Goal: Check status: Check status

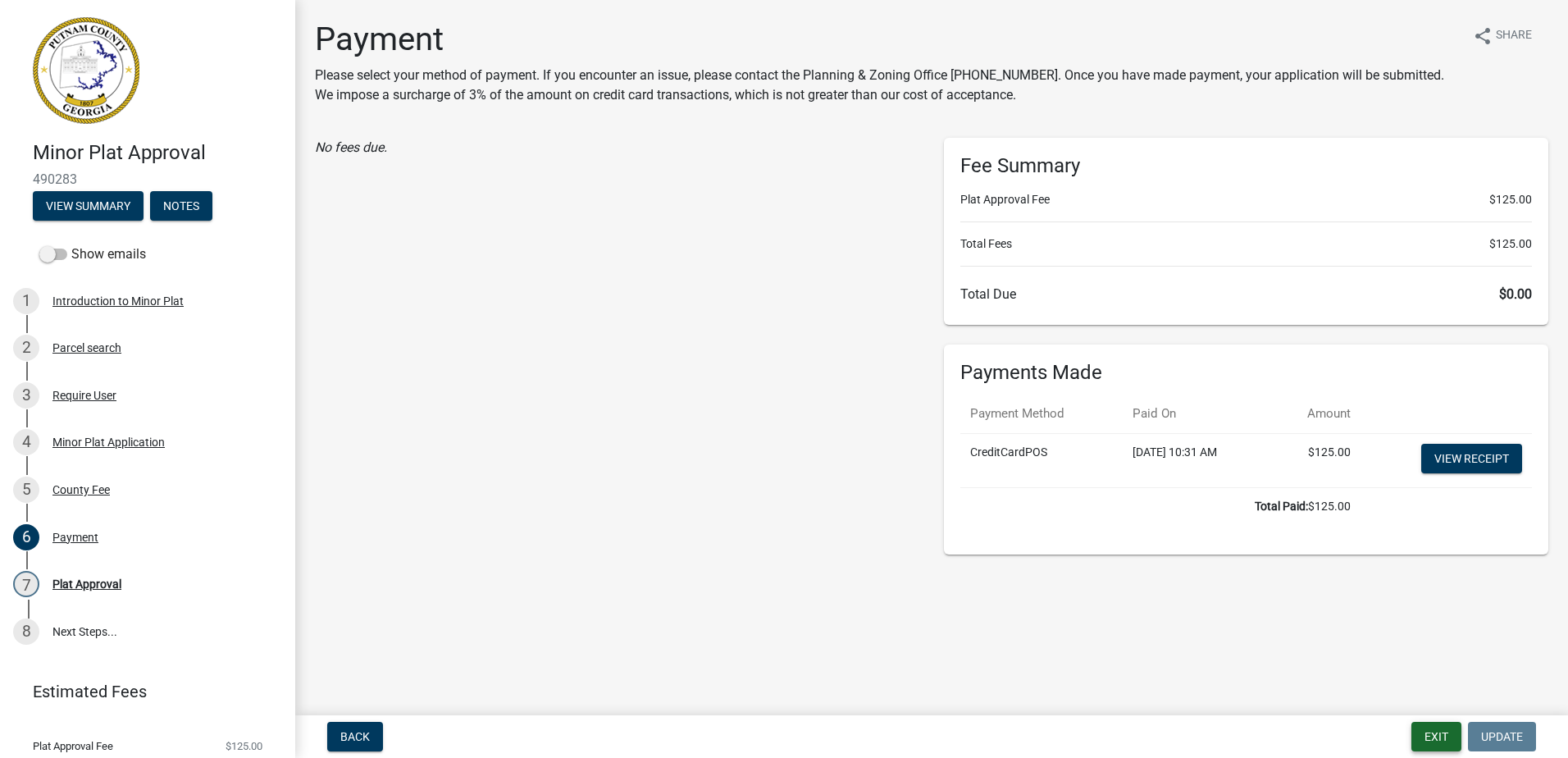
click at [1437, 742] on button "Exit" at bounding box center [1437, 736] width 50 height 30
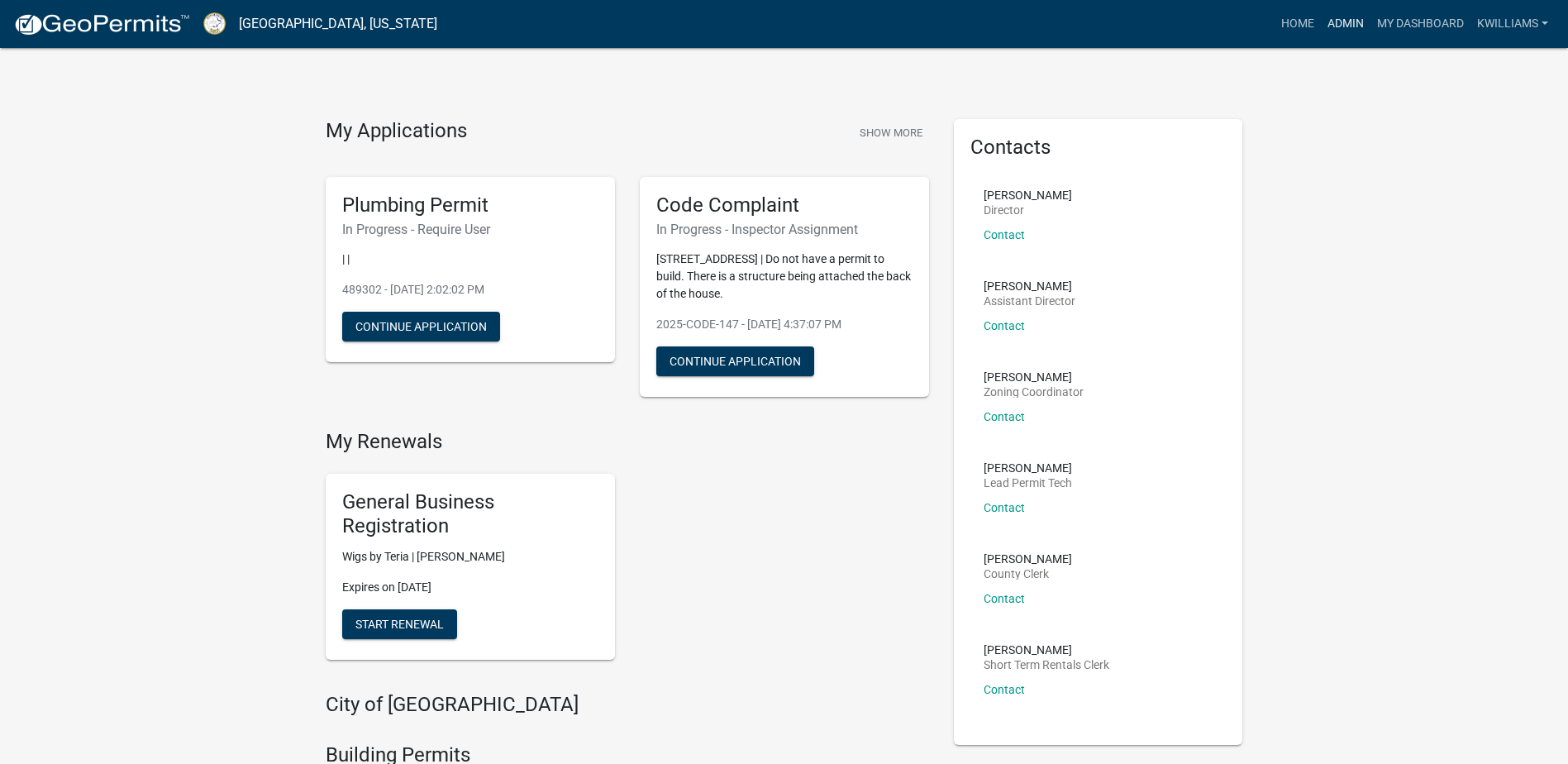
click at [1349, 22] on link "Admin" at bounding box center [1345, 23] width 49 height 31
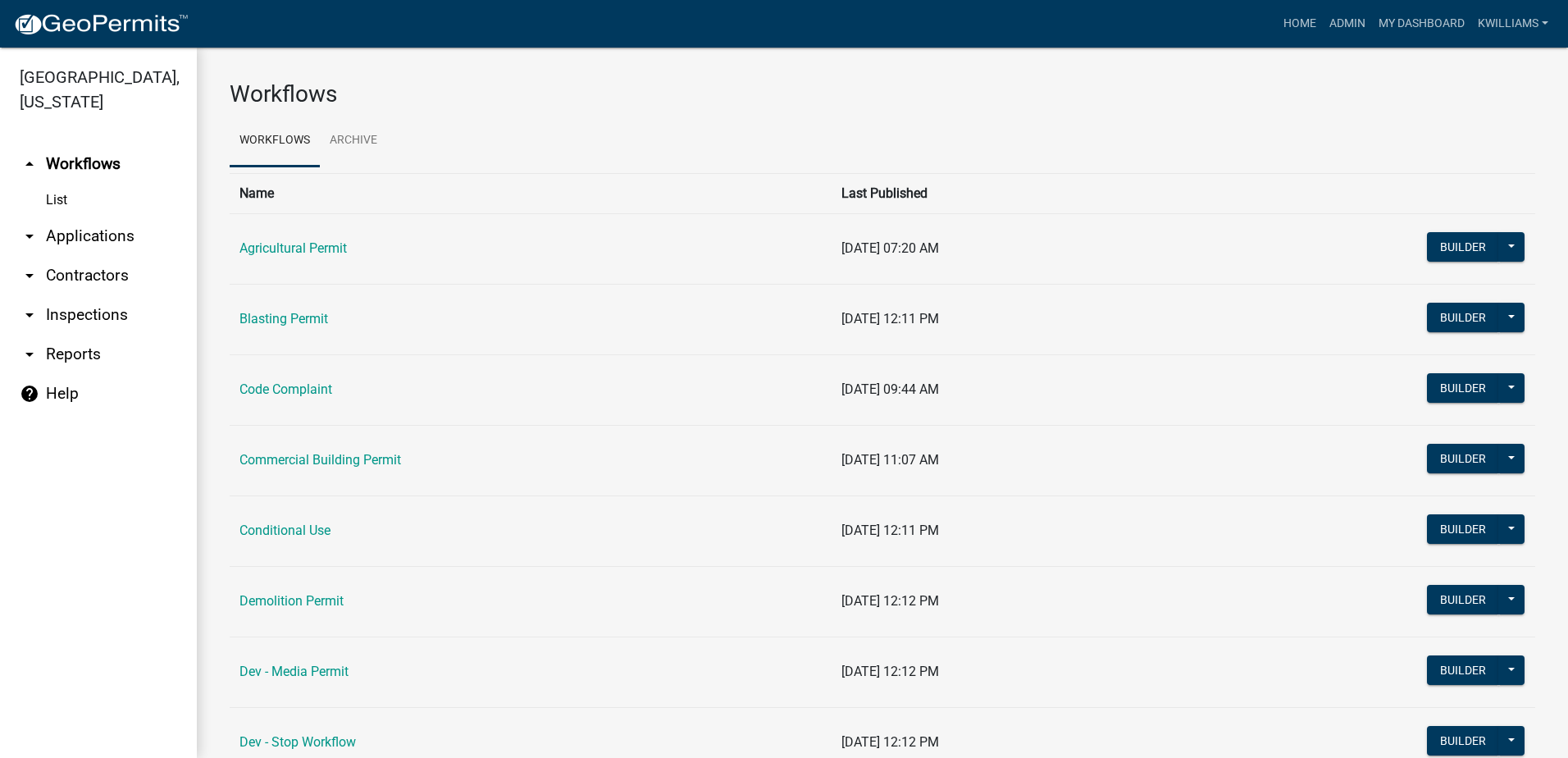
click at [118, 244] on link "arrow_drop_down Applications" at bounding box center [98, 235] width 197 height 39
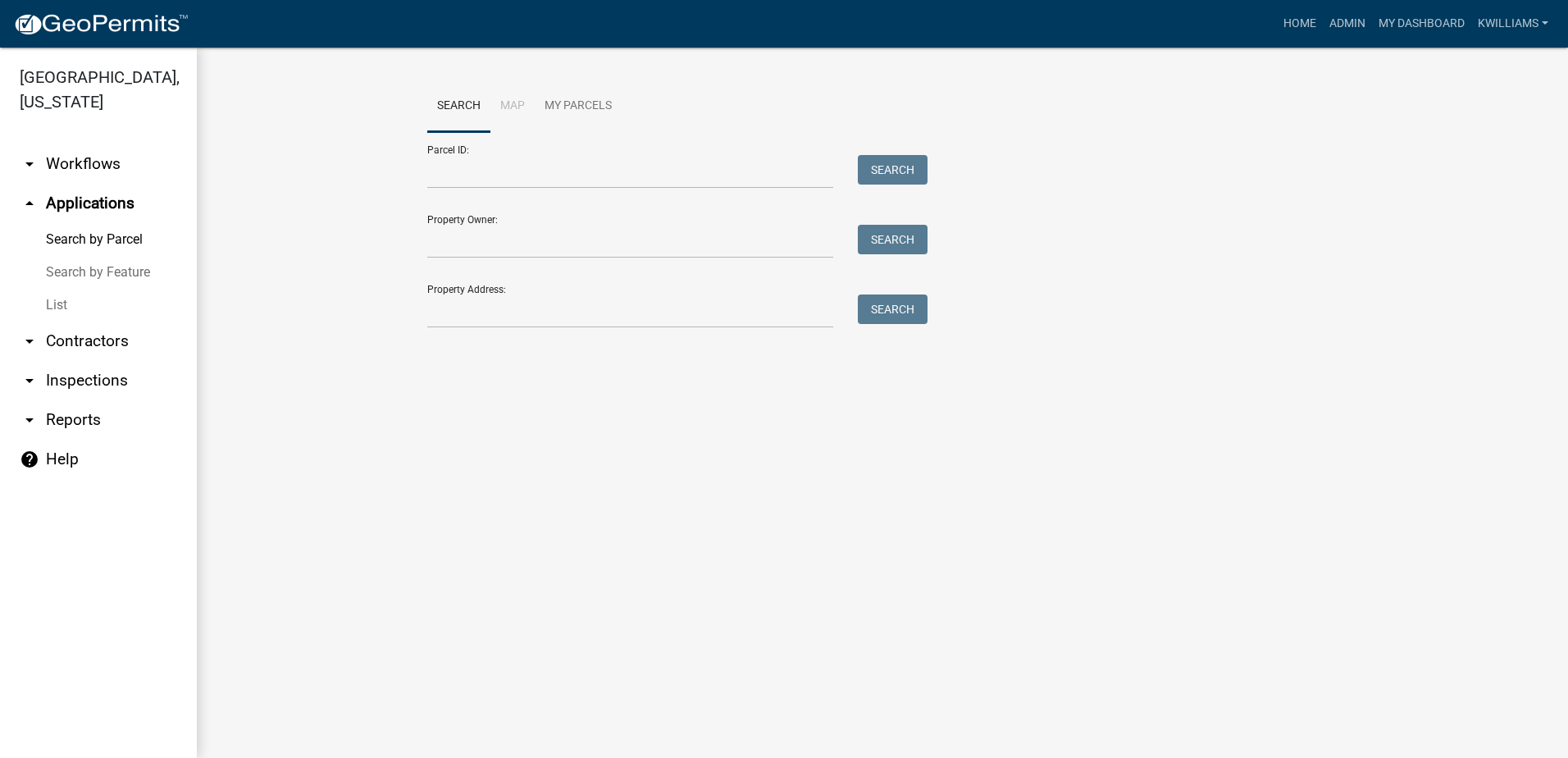
click at [75, 306] on link "List" at bounding box center [98, 304] width 197 height 32
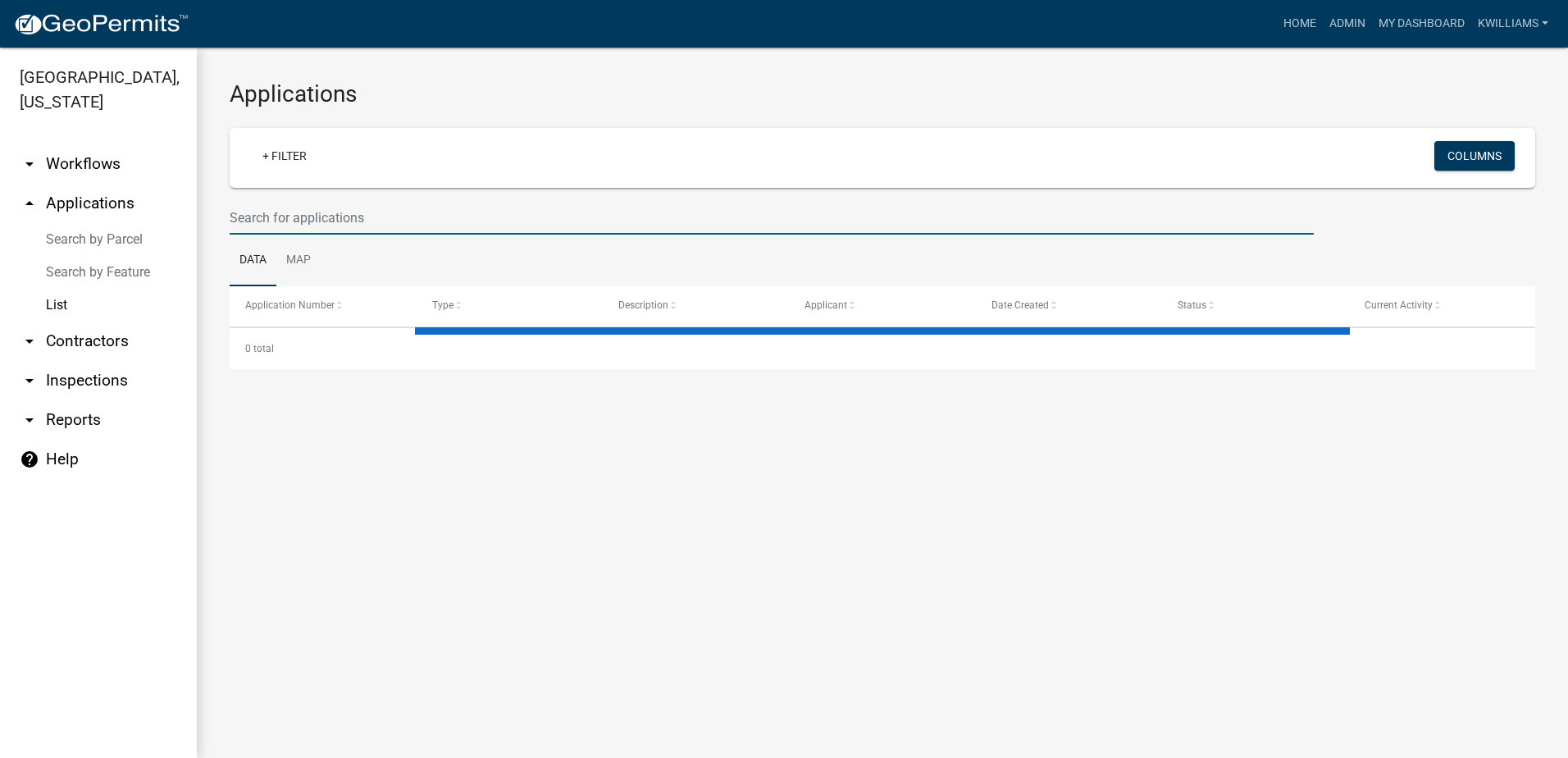
click at [298, 215] on input "text" at bounding box center [772, 218] width 1084 height 33
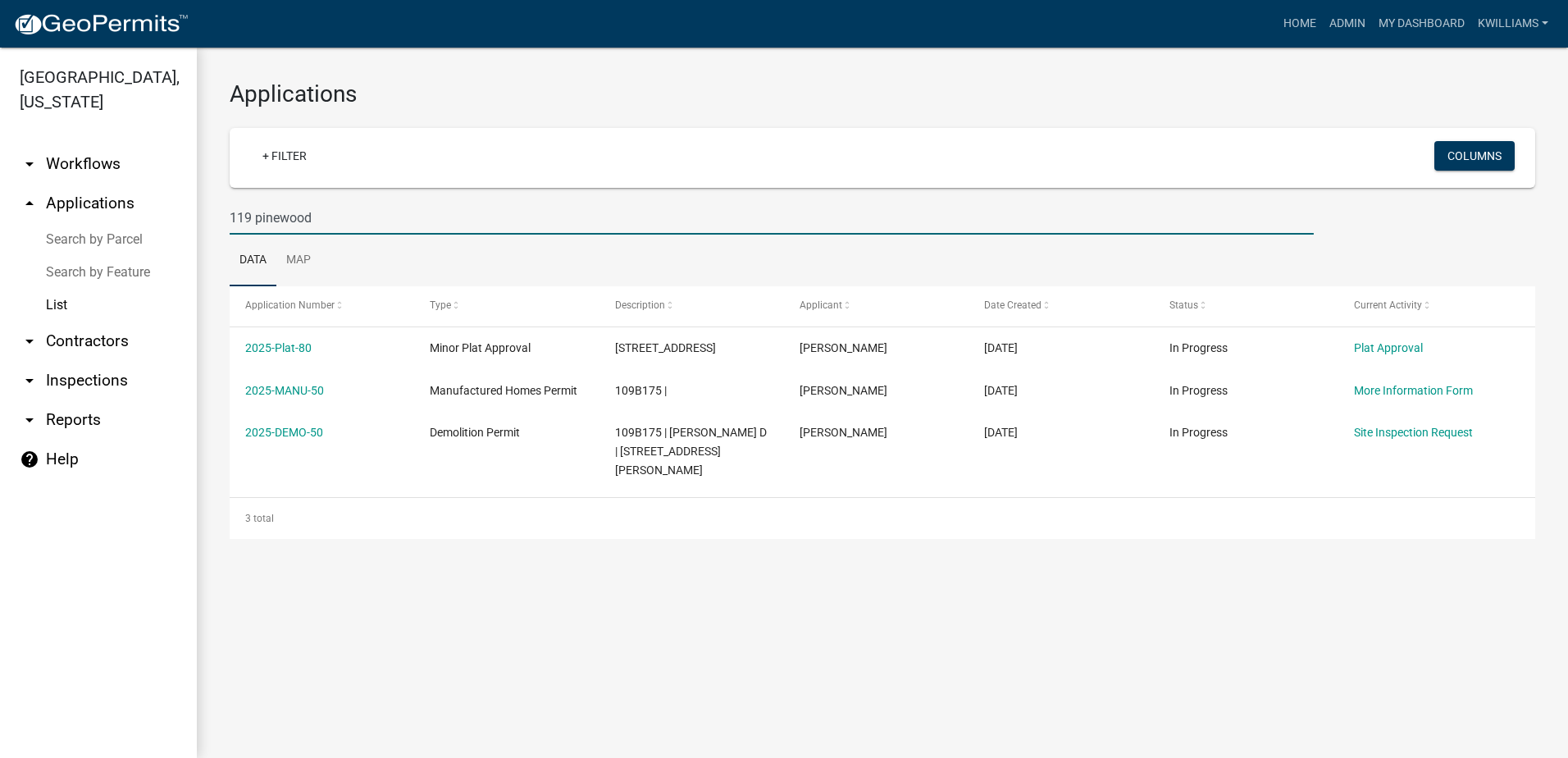
drag, startPoint x: 376, startPoint y: 221, endPoint x: 172, endPoint y: 225, distance: 204.0
click at [172, 225] on div "[GEOGRAPHIC_DATA], [US_STATE] arrow_drop_down Workflows List arrow_drop_up Appl…" at bounding box center [784, 402] width 1568 height 710
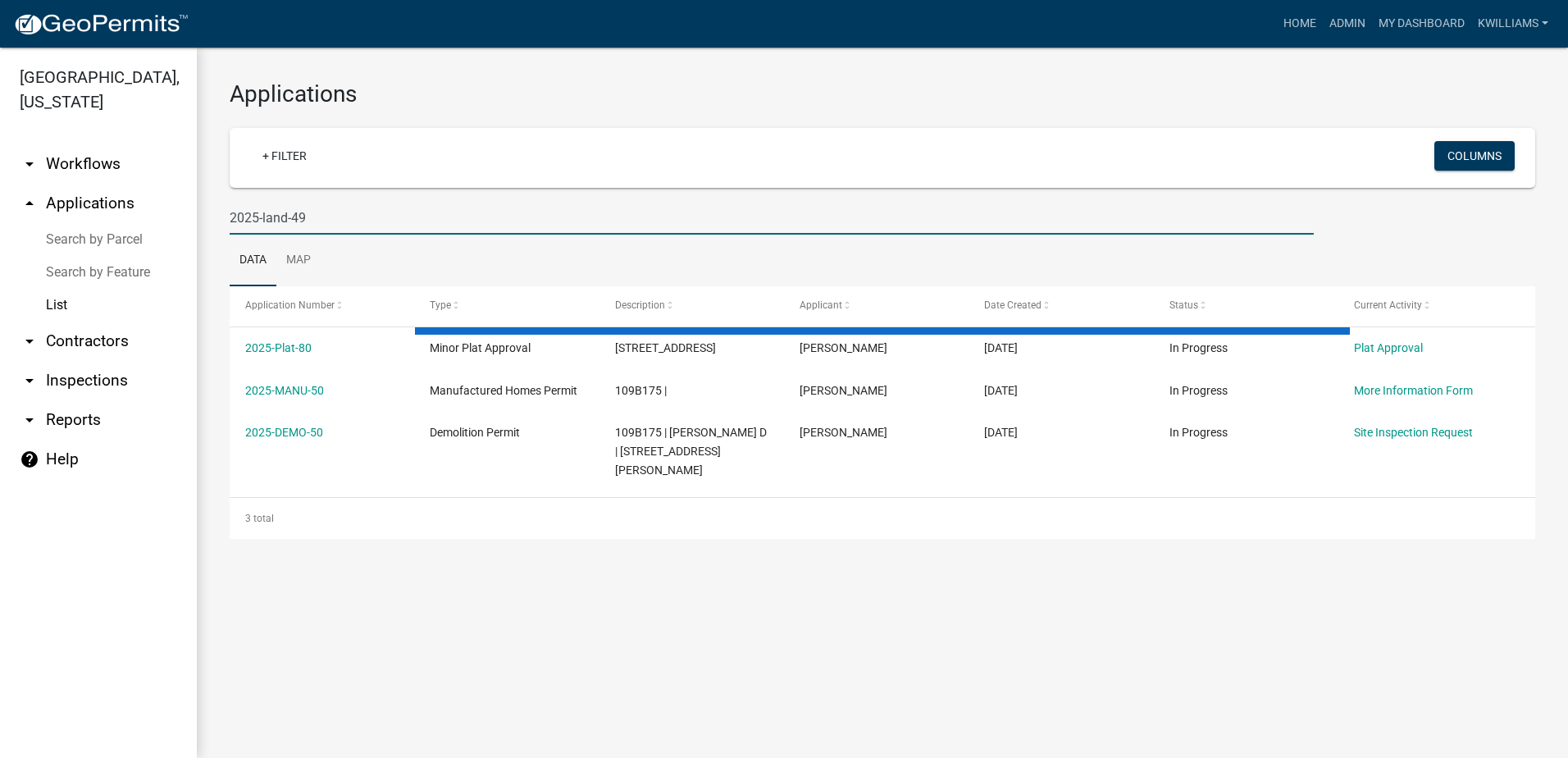
click at [297, 223] on input "2025-land-49" at bounding box center [772, 218] width 1084 height 33
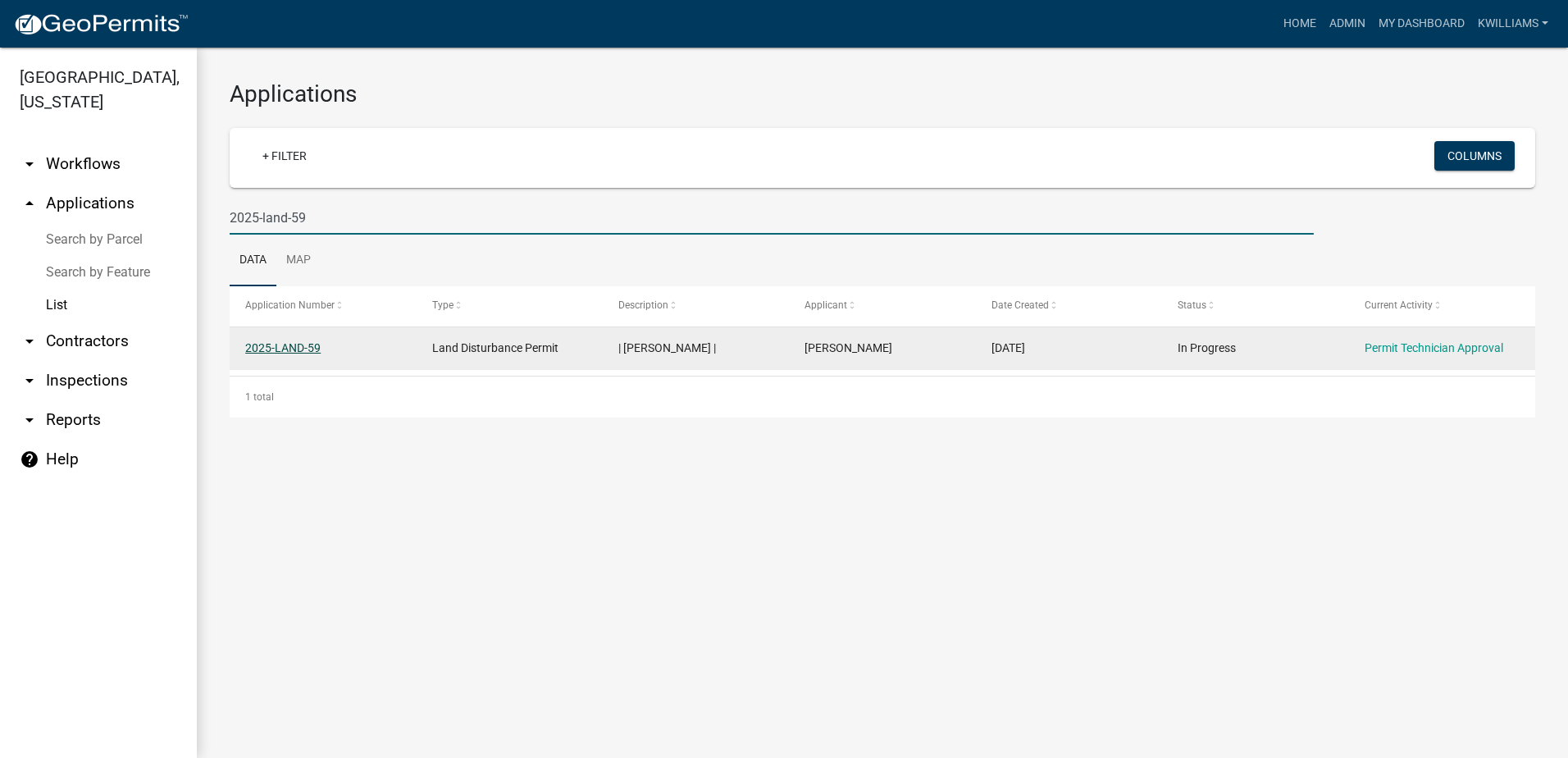
type input "2025-land-59"
click at [314, 343] on link "2025-LAND-59" at bounding box center [283, 347] width 76 height 13
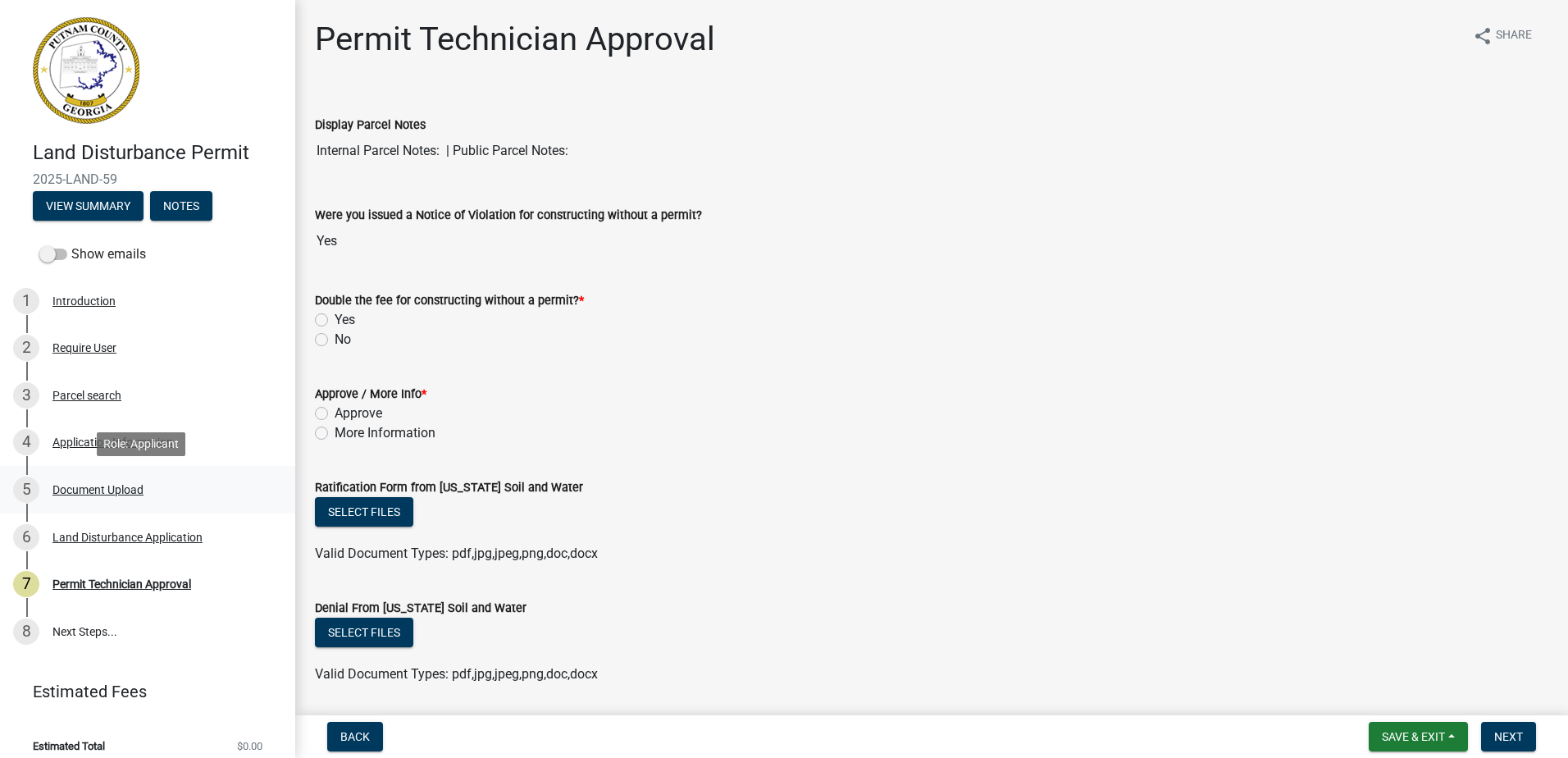
click at [118, 485] on div "Document Upload" at bounding box center [98, 490] width 91 height 12
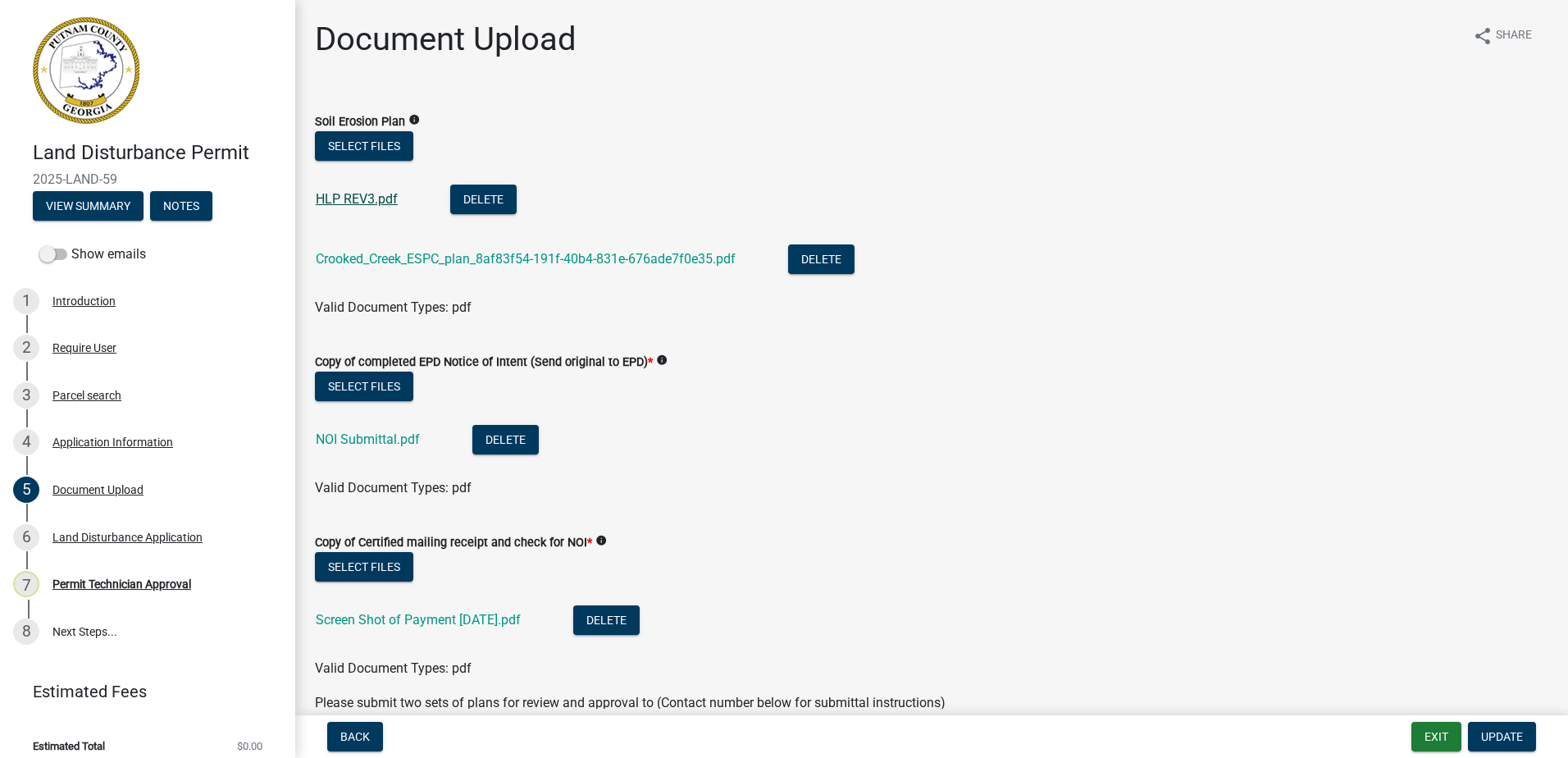
click at [353, 203] on link "HLP REV3.pdf" at bounding box center [357, 199] width 82 height 16
click at [362, 249] on div "Crooked_Creek_ESPC_plan_8af83f54-191f-40b4-831e-676ade7f0e35.pdf" at bounding box center [539, 261] width 446 height 33
click at [361, 263] on link "Crooked_Creek_ESPC_plan_8af83f54-191f-40b4-831e-676ade7f0e35.pdf" at bounding box center [525, 258] width 420 height 16
click at [369, 436] on link "NOI Submittal.pdf" at bounding box center [367, 439] width 104 height 16
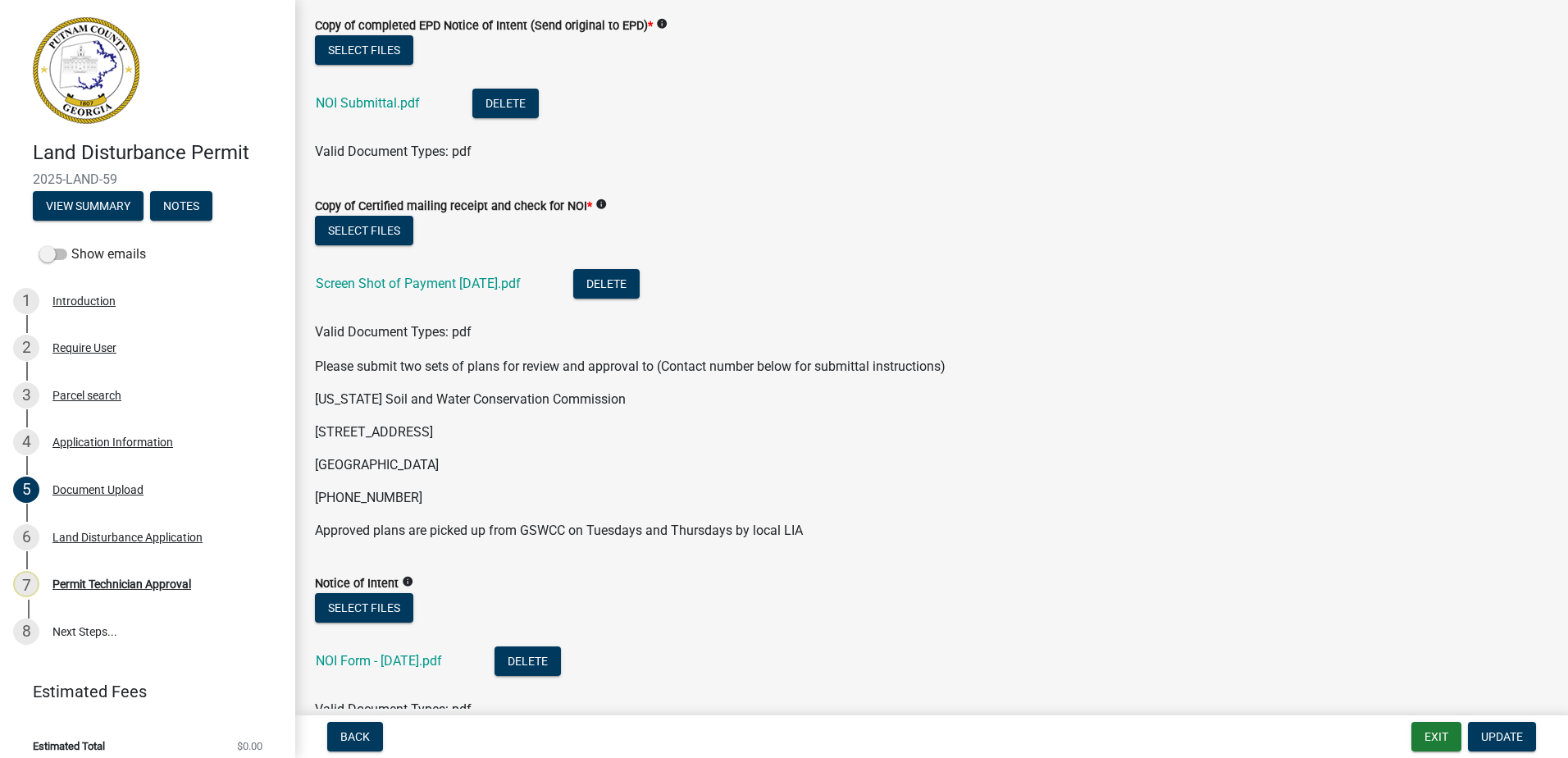
scroll to position [328, 0]
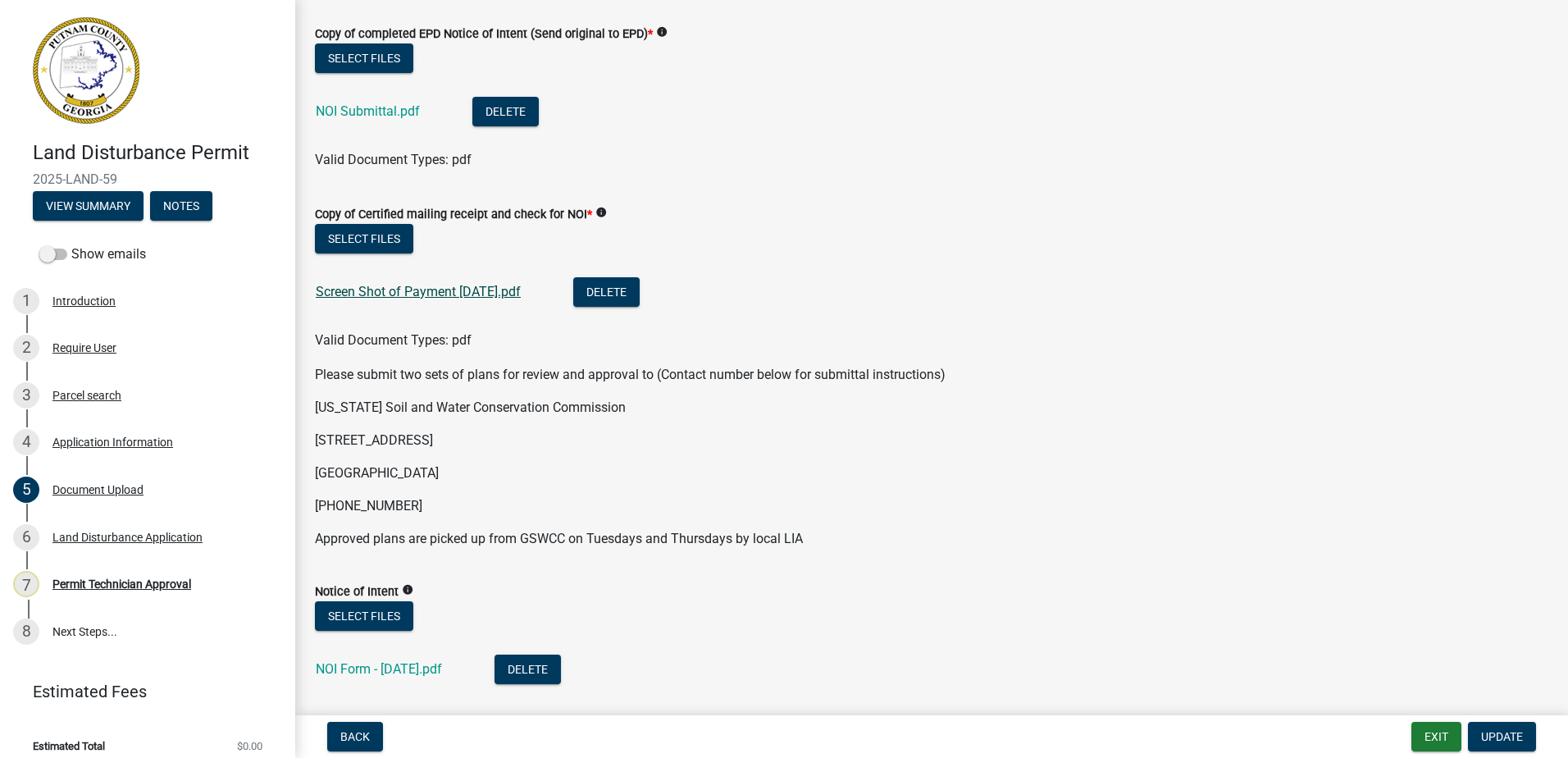
click at [387, 293] on link "Screen Shot of Payment [DATE].pdf" at bounding box center [418, 291] width 205 height 16
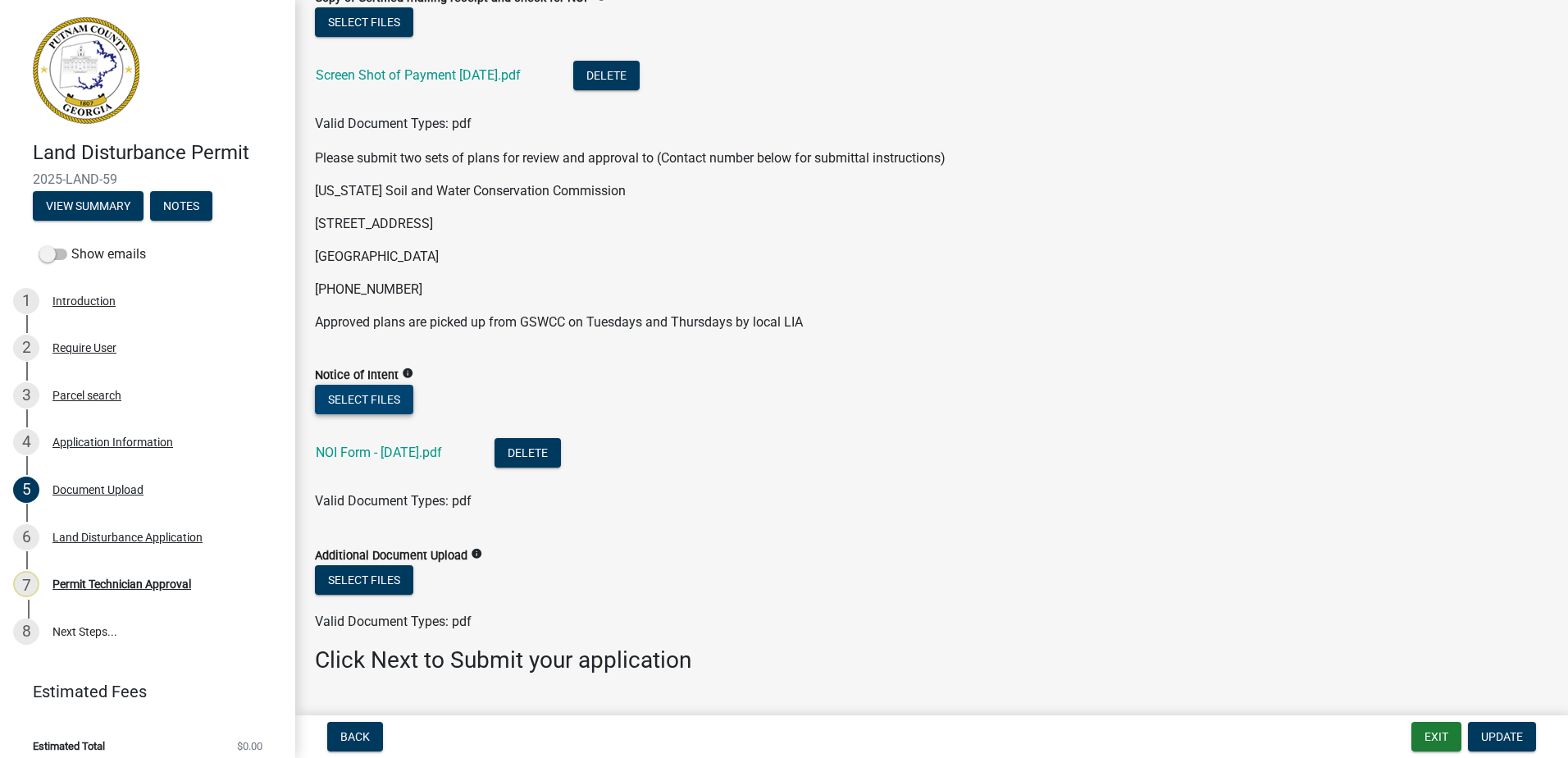
scroll to position [574, 0]
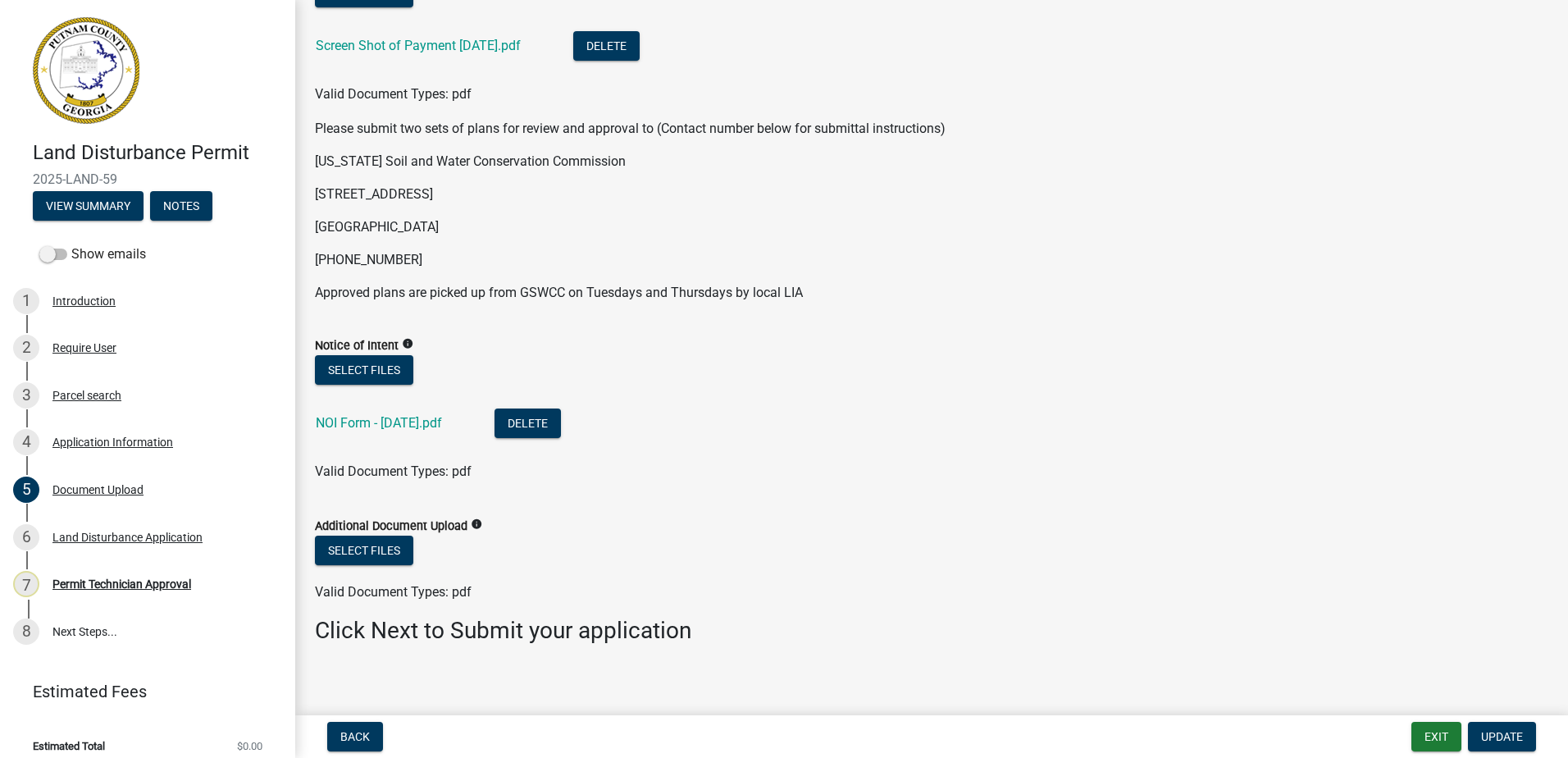
click at [345, 438] on div "NOI Form - [DATE].pdf" at bounding box center [392, 425] width 153 height 33
click at [354, 423] on link "NOI Form - [DATE].pdf" at bounding box center [379, 422] width 126 height 16
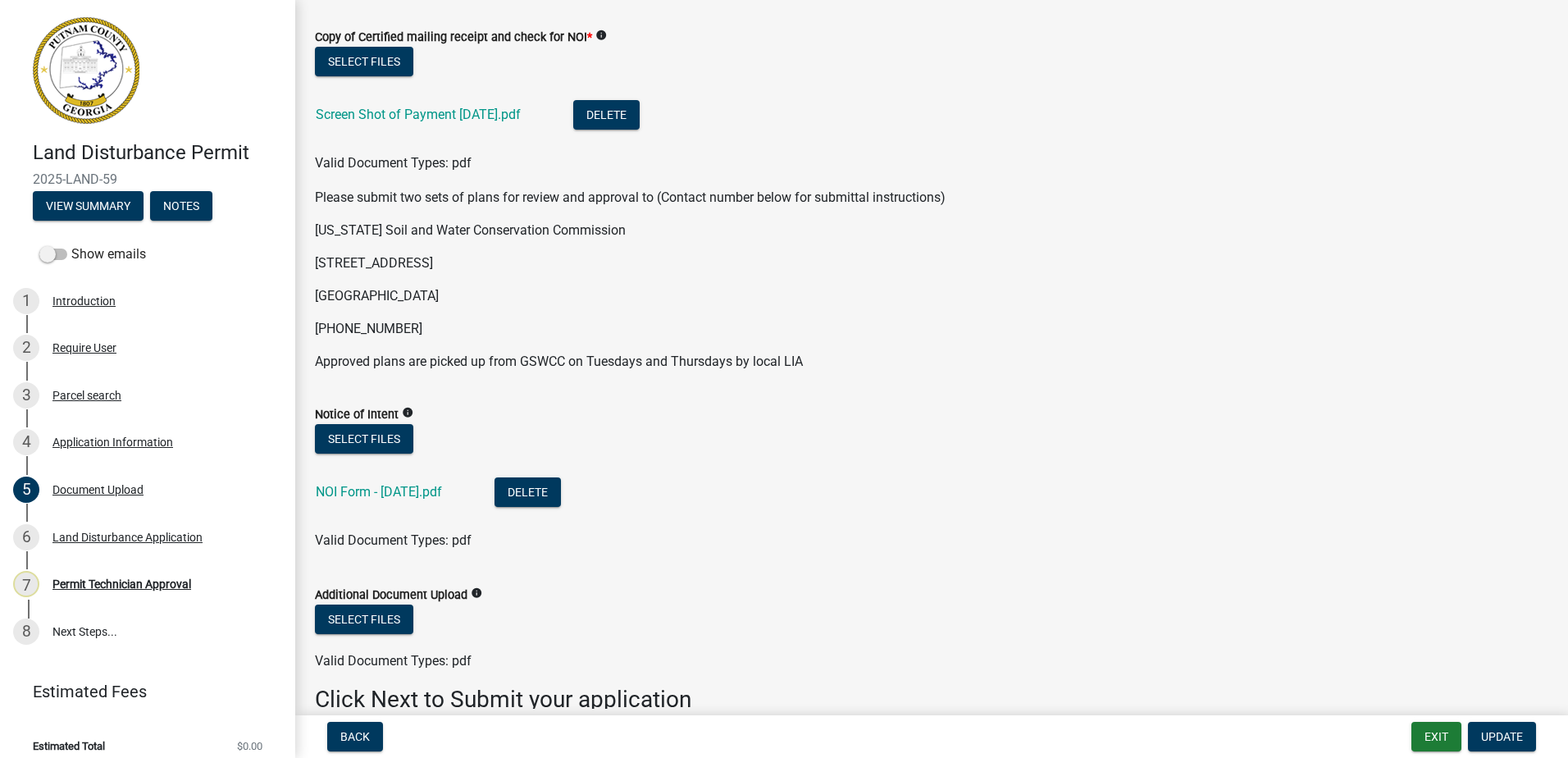
scroll to position [587, 0]
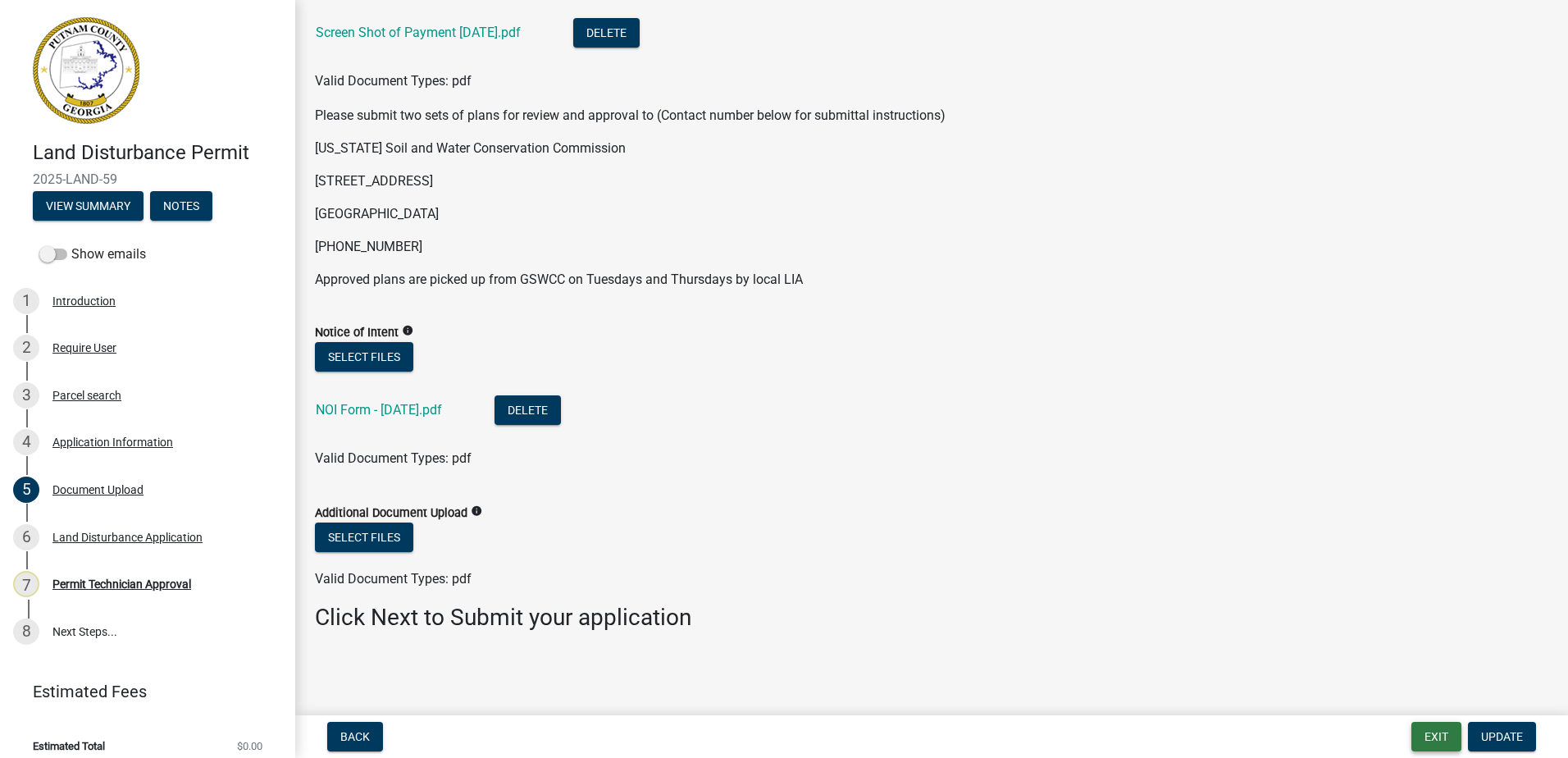
click at [1426, 735] on button "Exit" at bounding box center [1437, 736] width 50 height 30
